Goal: Find specific page/section: Find specific page/section

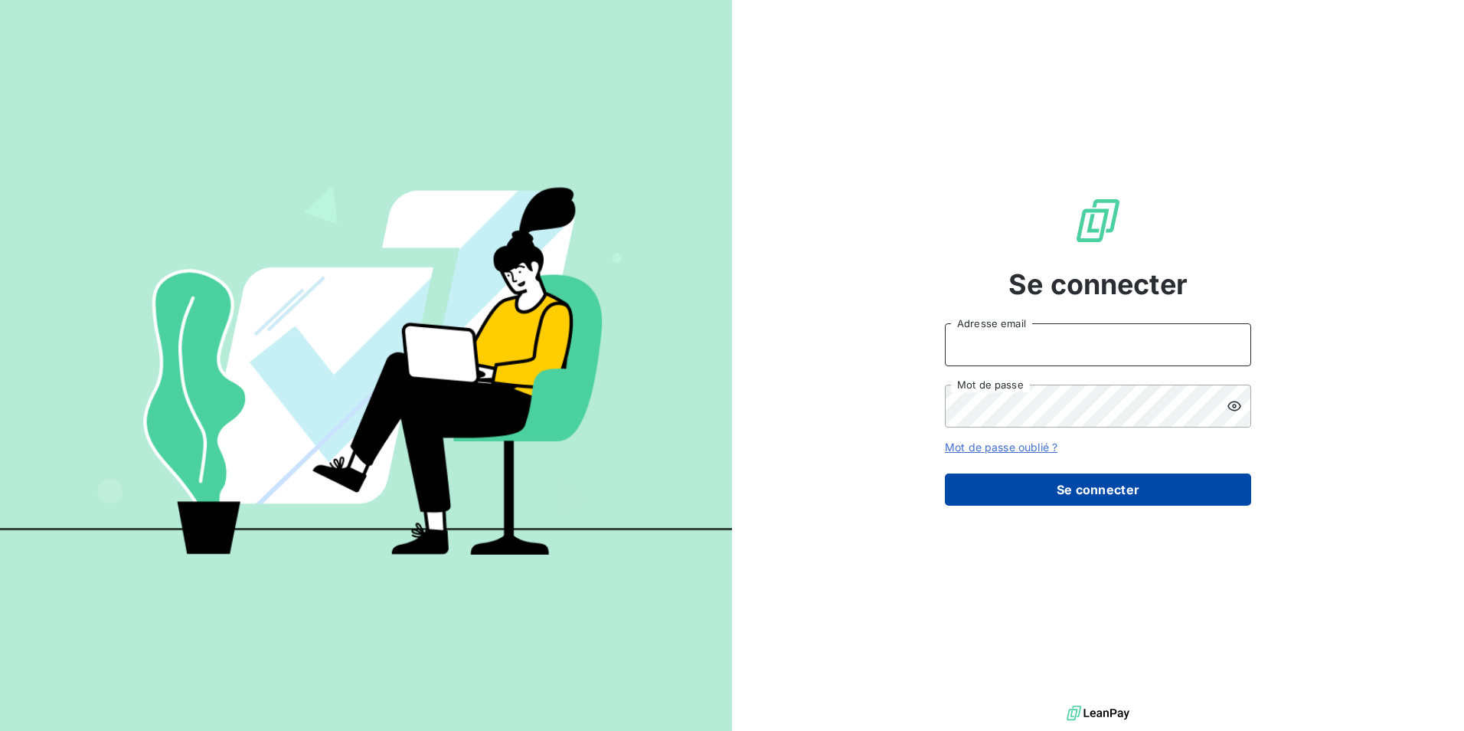
type input "[EMAIL_ADDRESS][DOMAIN_NAME]"
click at [1085, 489] on button "Se connecter" at bounding box center [1098, 489] width 306 height 32
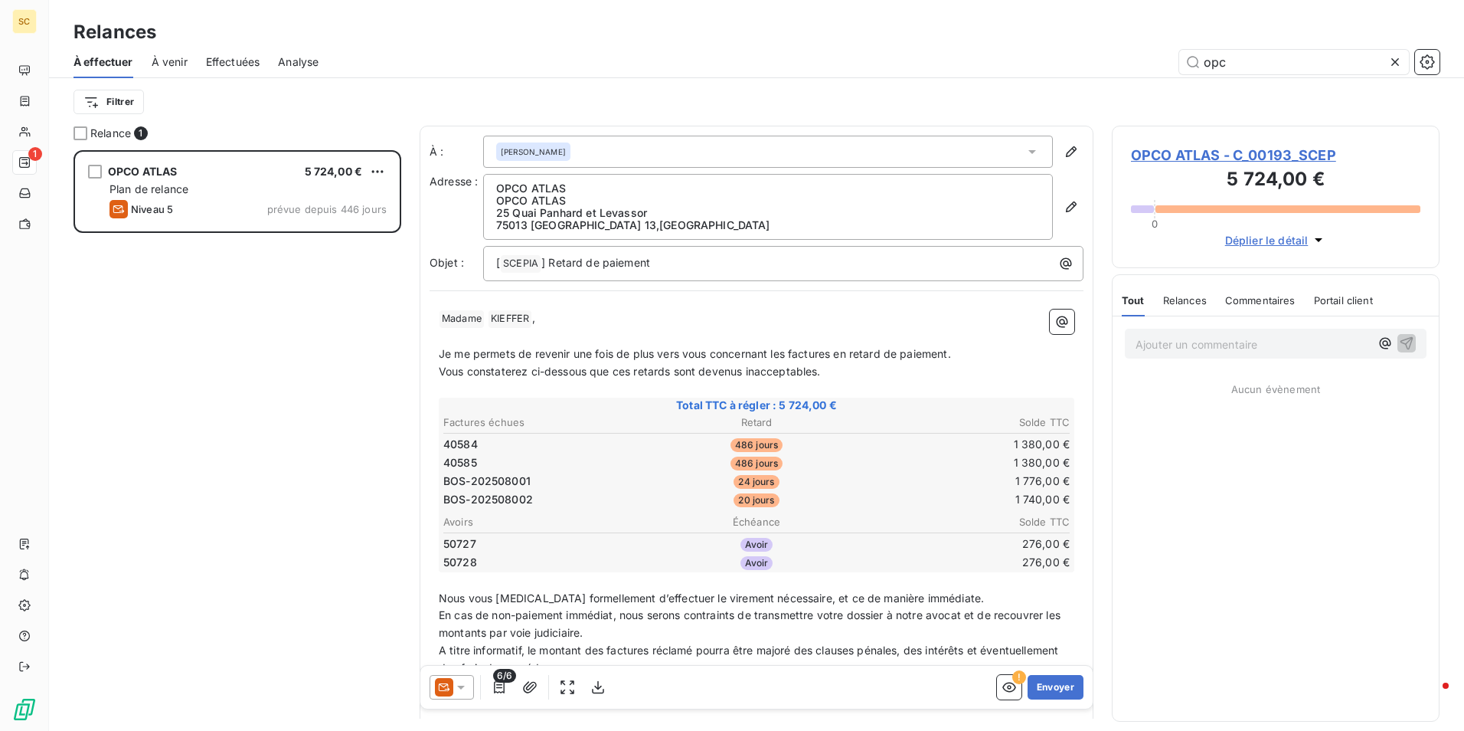
scroll to position [569, 316]
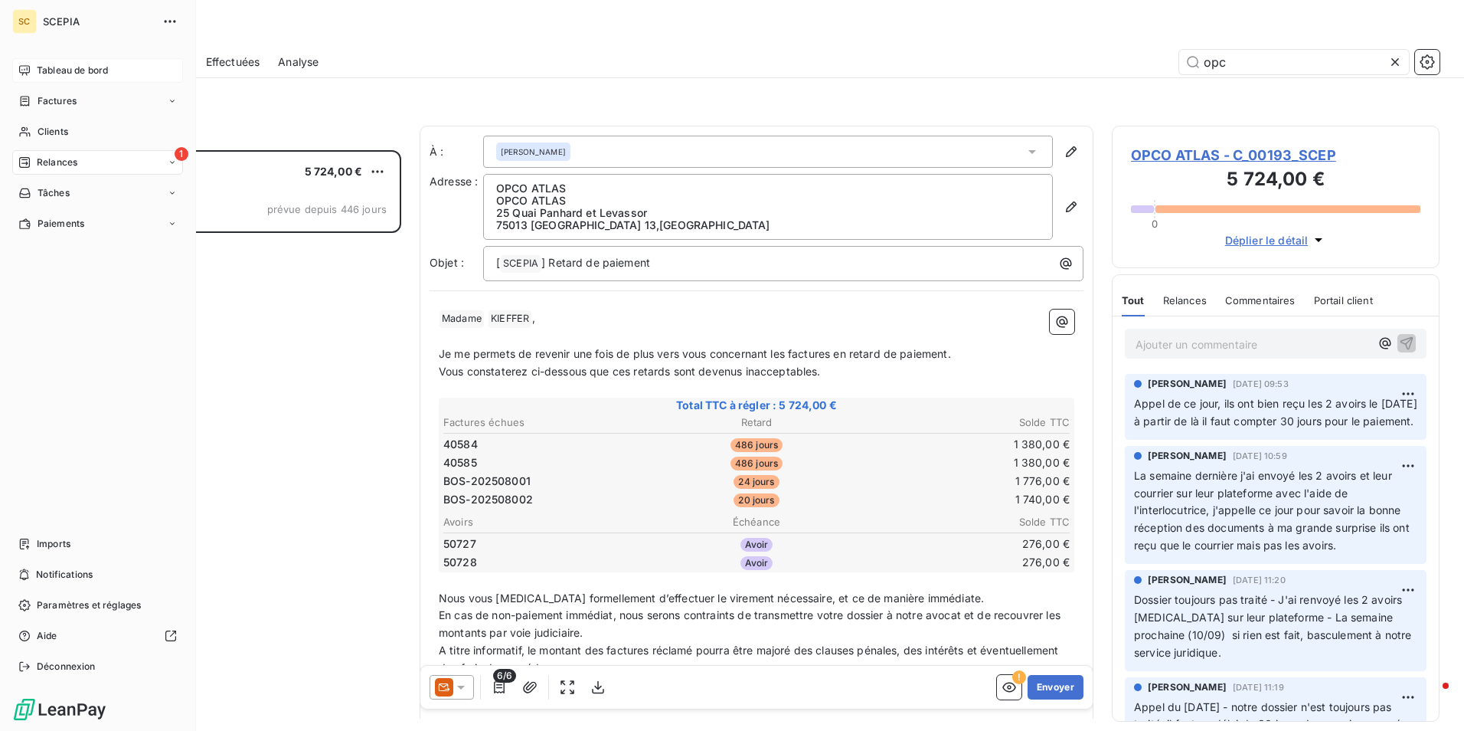
click at [68, 67] on span "Tableau de bord" at bounding box center [72, 71] width 71 height 14
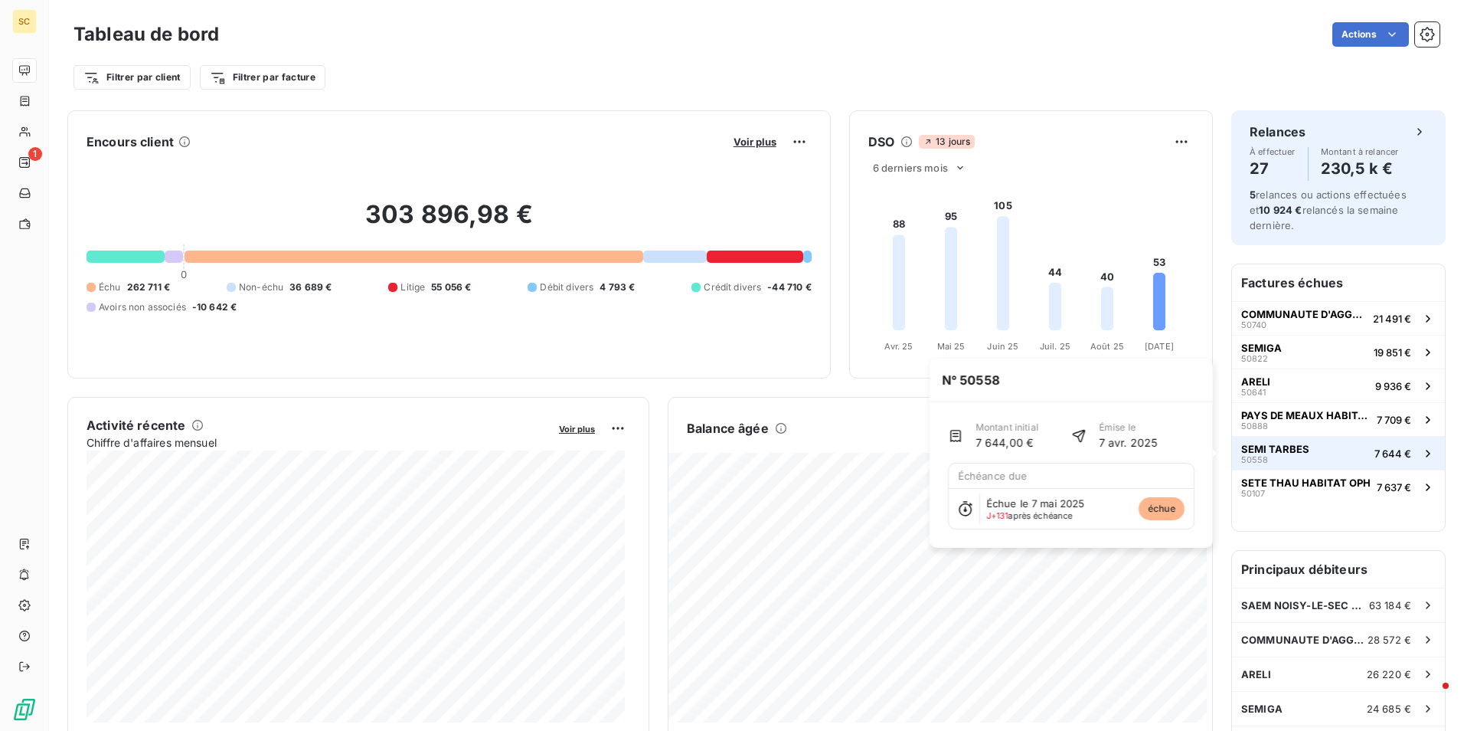
click at [1296, 454] on span "SEMI TARBES" at bounding box center [1276, 449] width 68 height 12
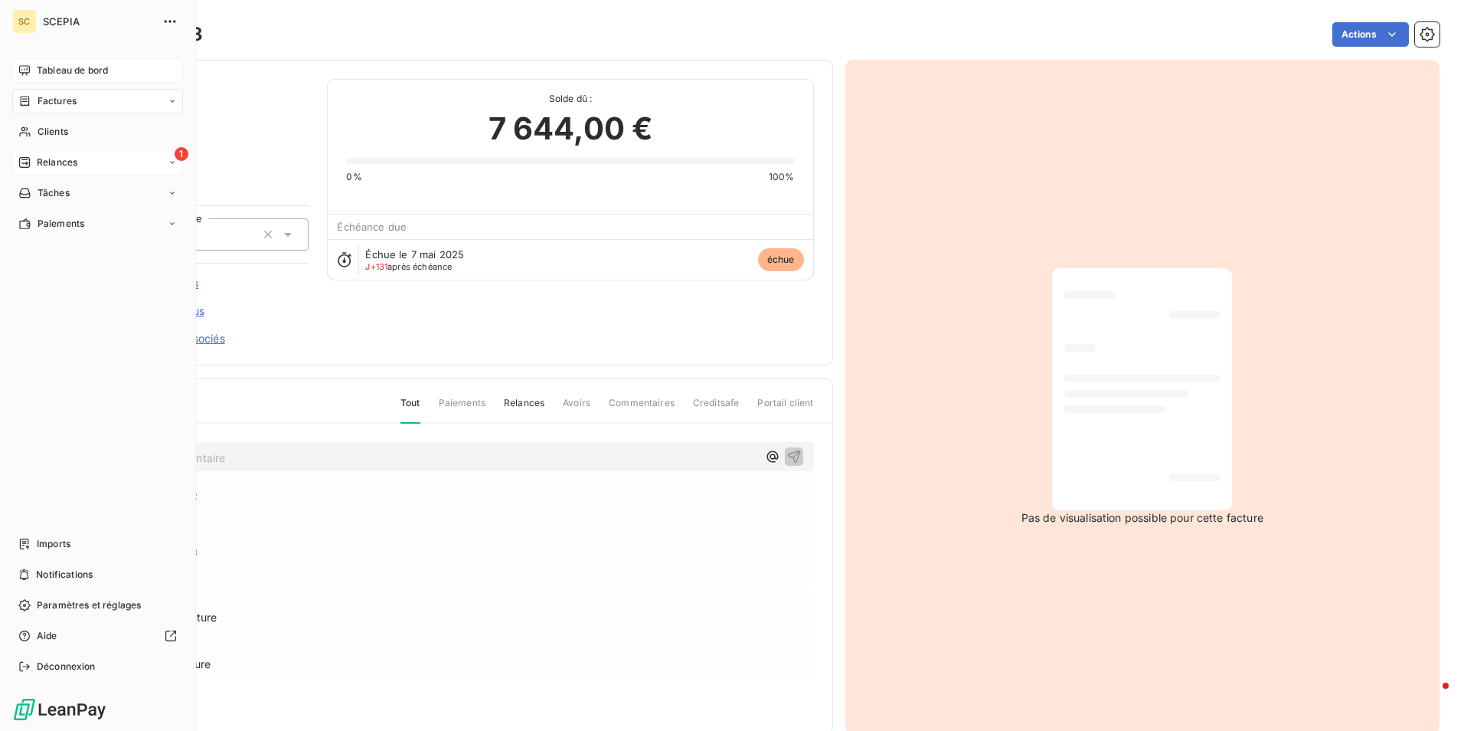
click at [86, 159] on div "1 Relances" at bounding box center [97, 162] width 171 height 25
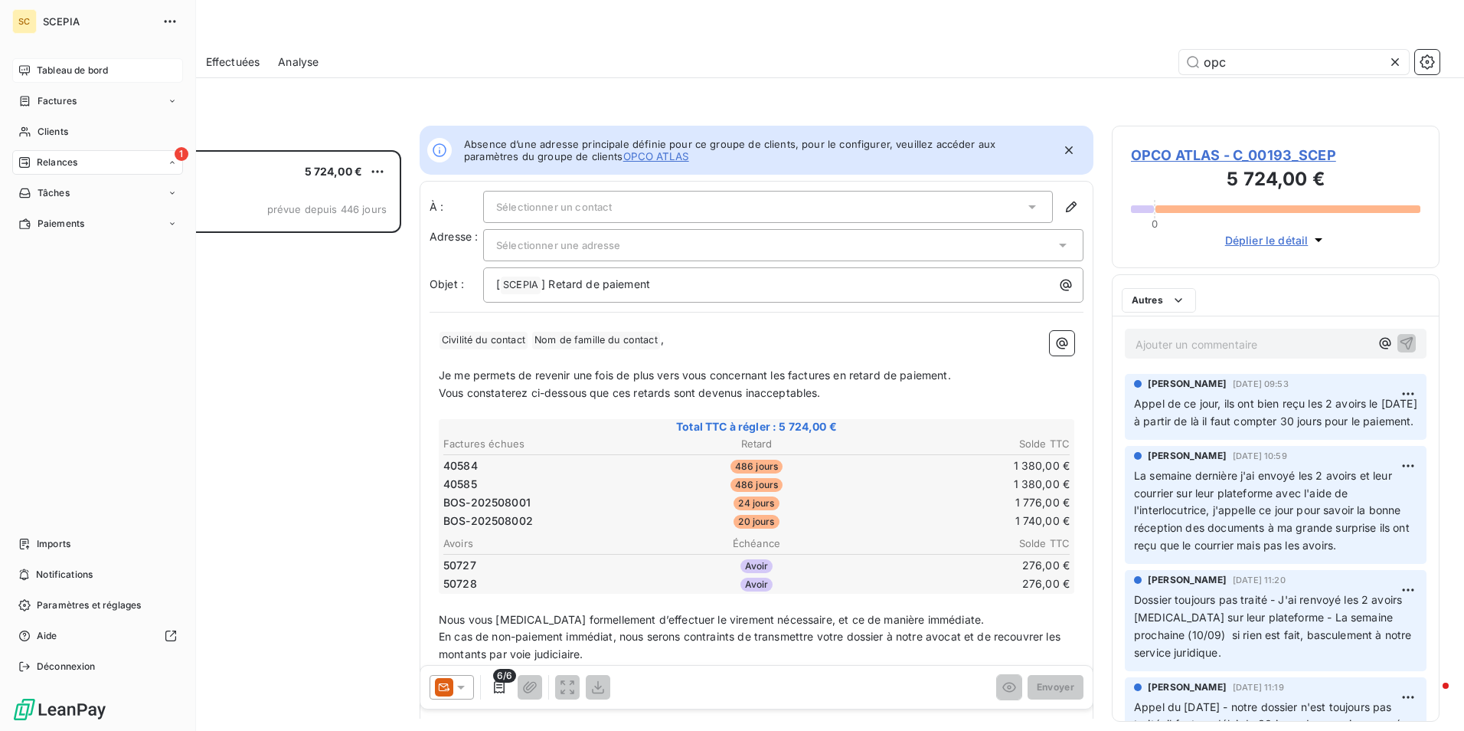
scroll to position [569, 316]
